Goal: Task Accomplishment & Management: Manage account settings

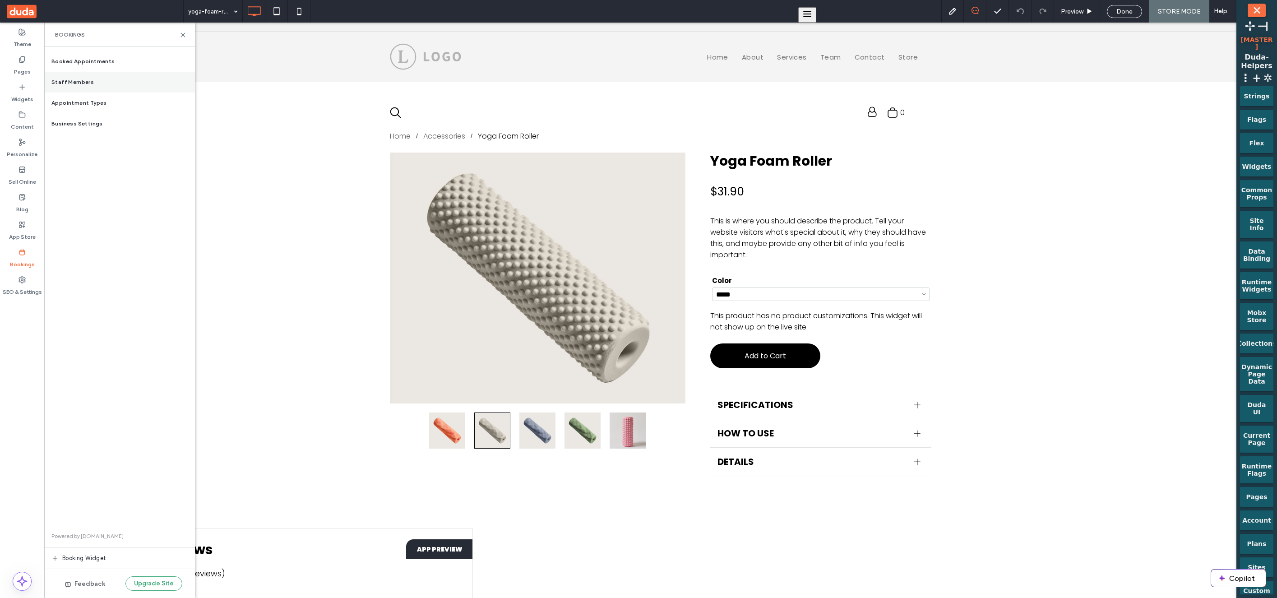
click at [92, 90] on div "Staff Members" at bounding box center [119, 82] width 151 height 21
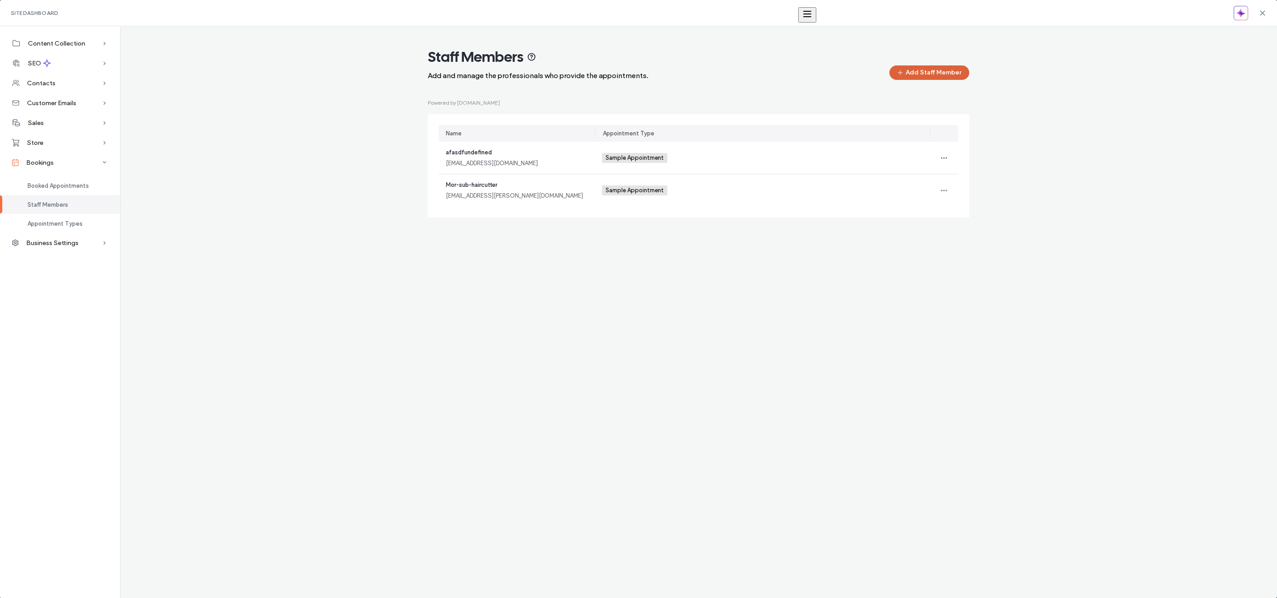
click at [937, 68] on button "Add Staff Member" at bounding box center [929, 72] width 80 height 14
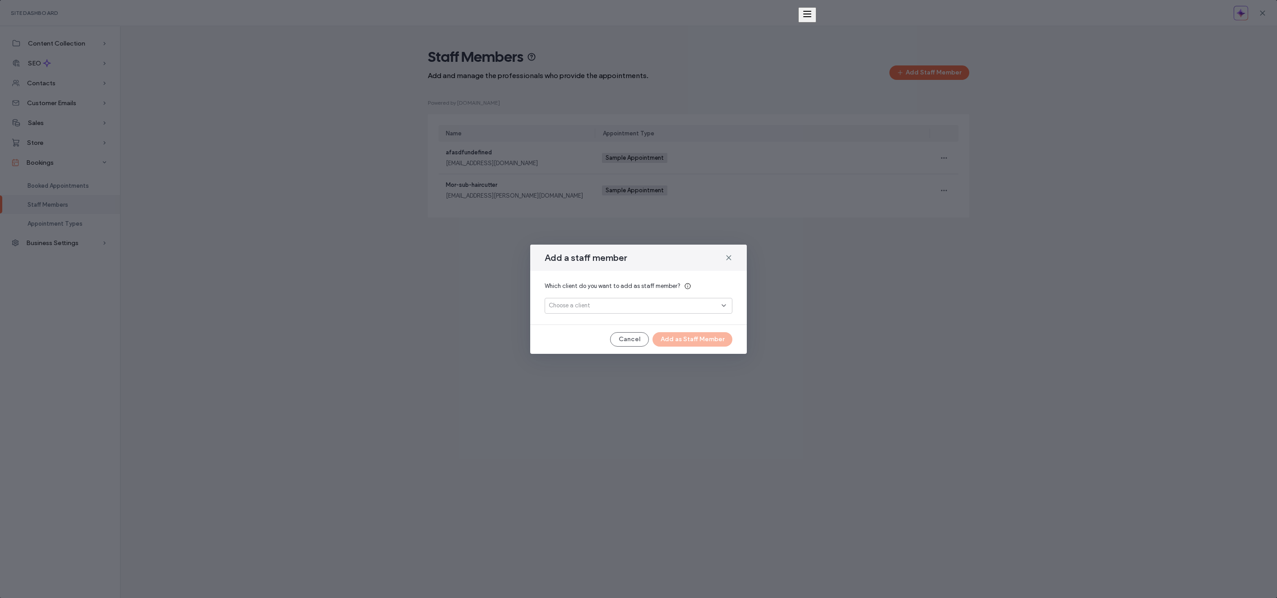
click at [668, 301] on div "Choose a client" at bounding box center [635, 305] width 173 height 9
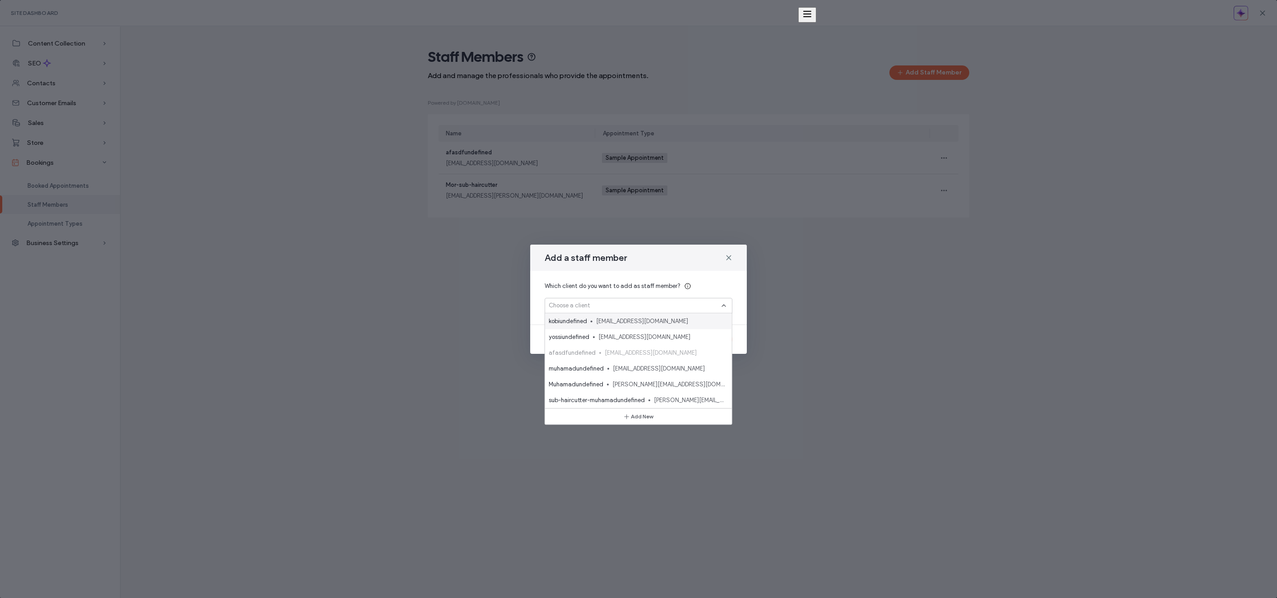
click at [676, 282] on div "Which client do you want to add as staff member?" at bounding box center [639, 286] width 188 height 9
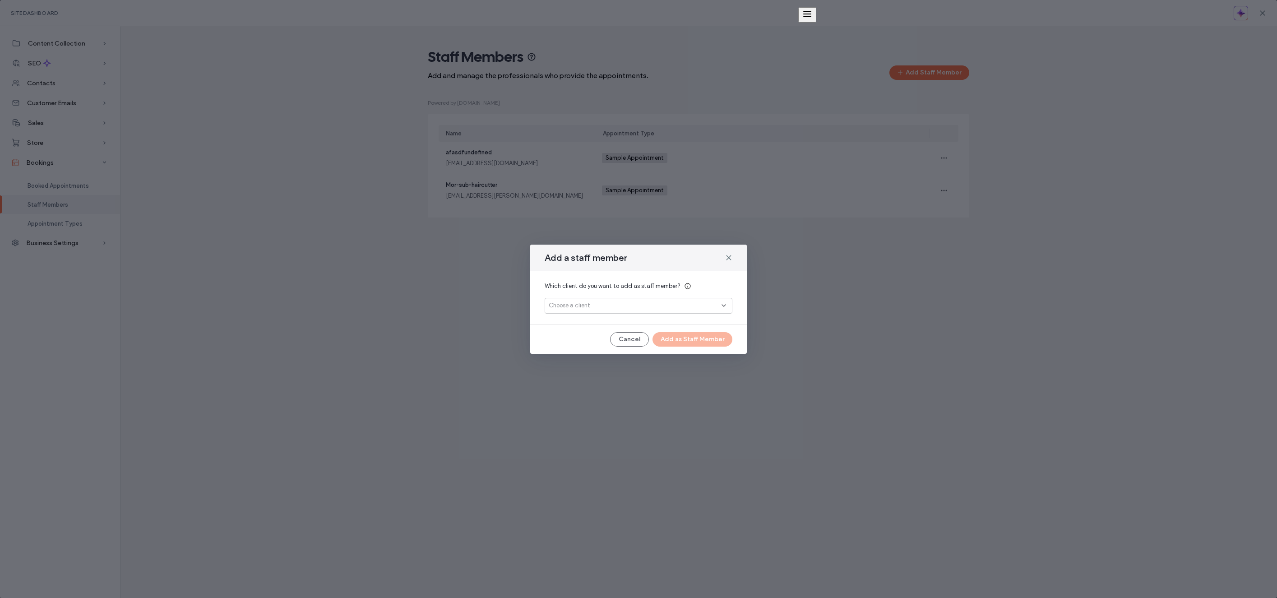
click at [661, 311] on div "Choose a client" at bounding box center [639, 306] width 188 height 16
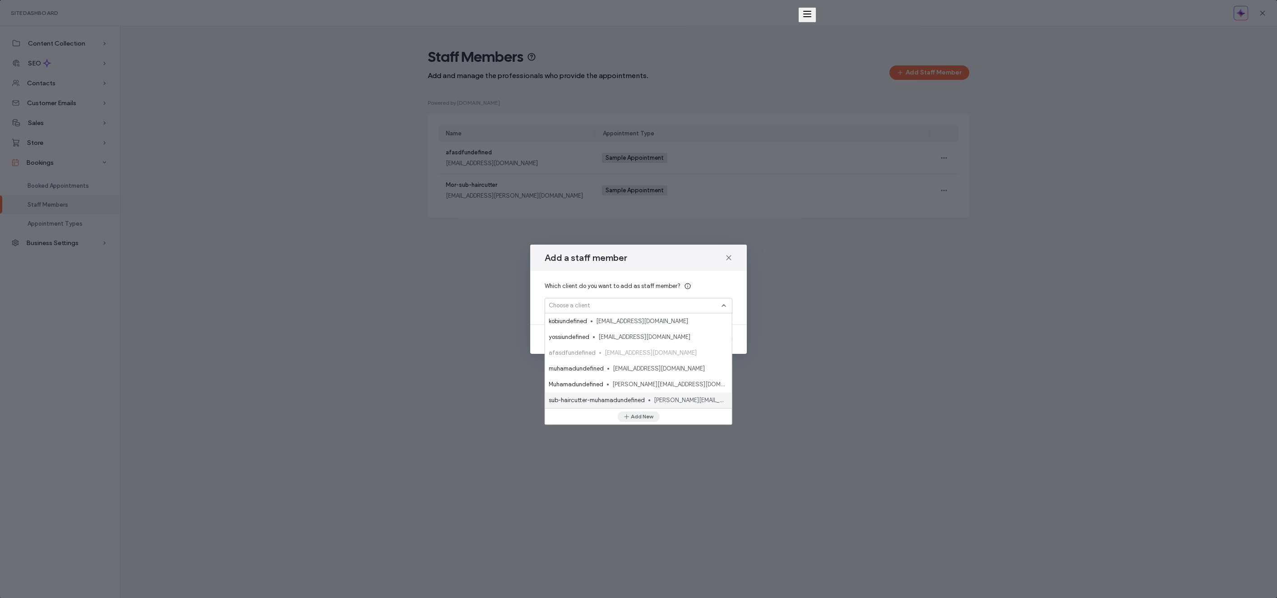
click at [638, 413] on button "Add New" at bounding box center [638, 416] width 42 height 11
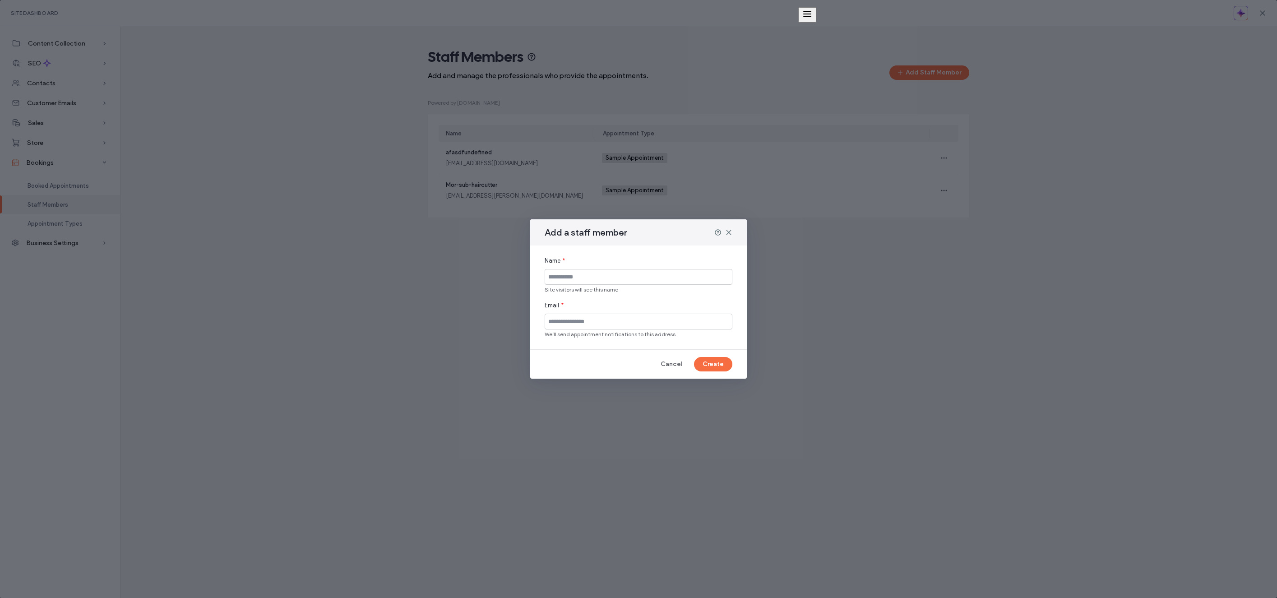
click at [671, 241] on div "Add a staff member" at bounding box center [638, 232] width 217 height 26
click at [634, 291] on span "Site visitors will see this name" at bounding box center [639, 290] width 188 height 8
click at [637, 276] on input at bounding box center [639, 277] width 188 height 16
type input "******"
click at [575, 321] on input at bounding box center [639, 322] width 188 height 16
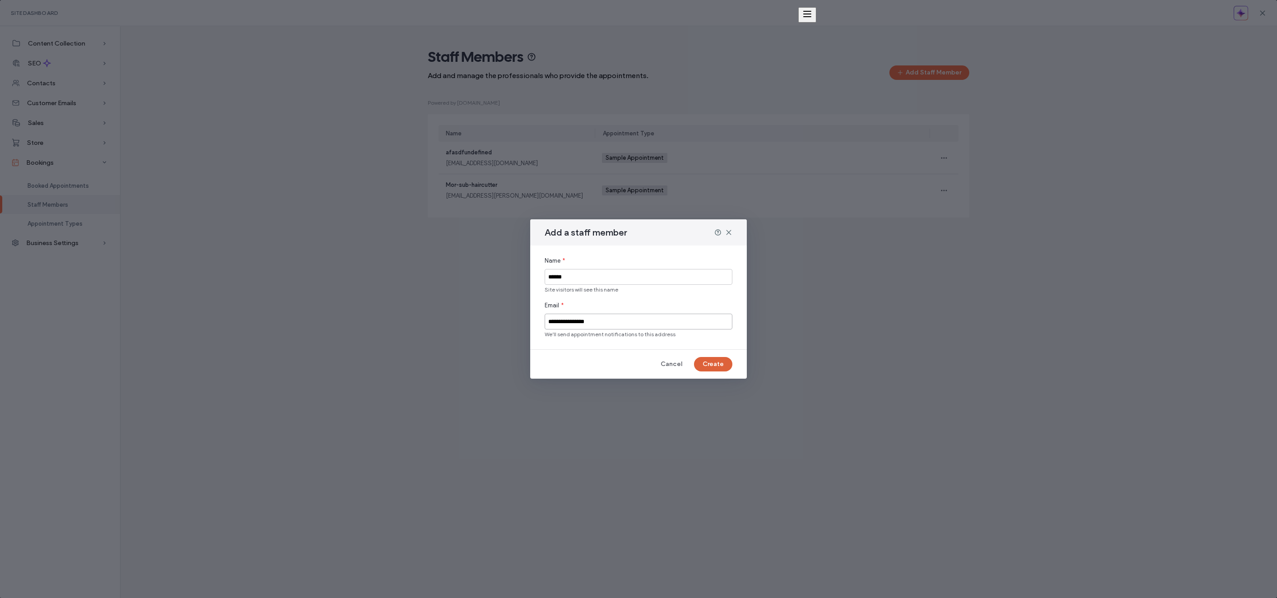
type input "**********"
click at [702, 362] on button "Create" at bounding box center [713, 364] width 38 height 14
